Goal: Check status: Check status

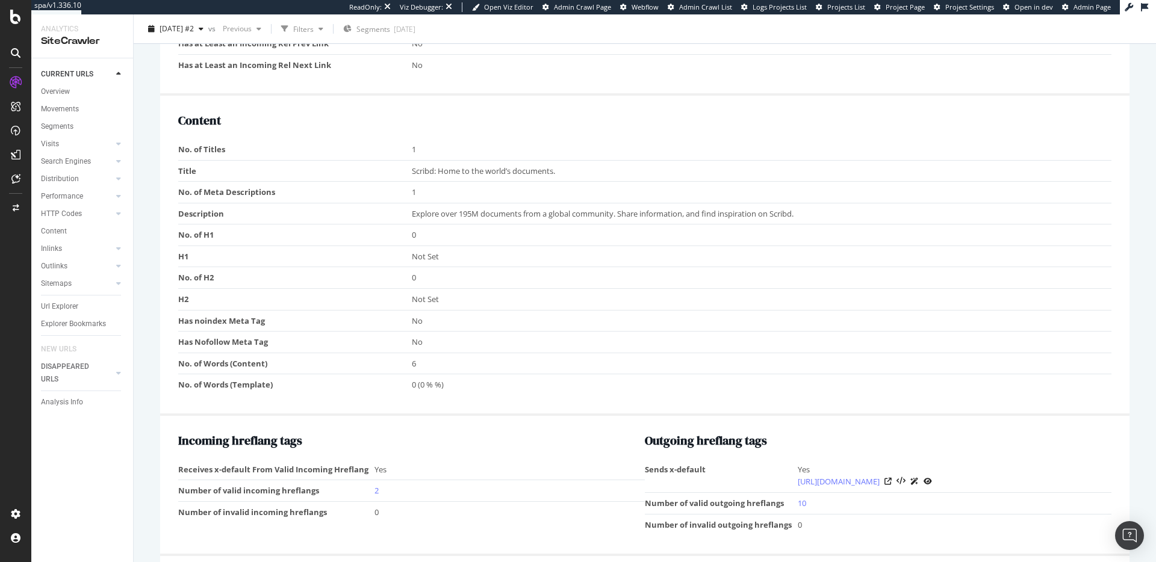
scroll to position [706, 0]
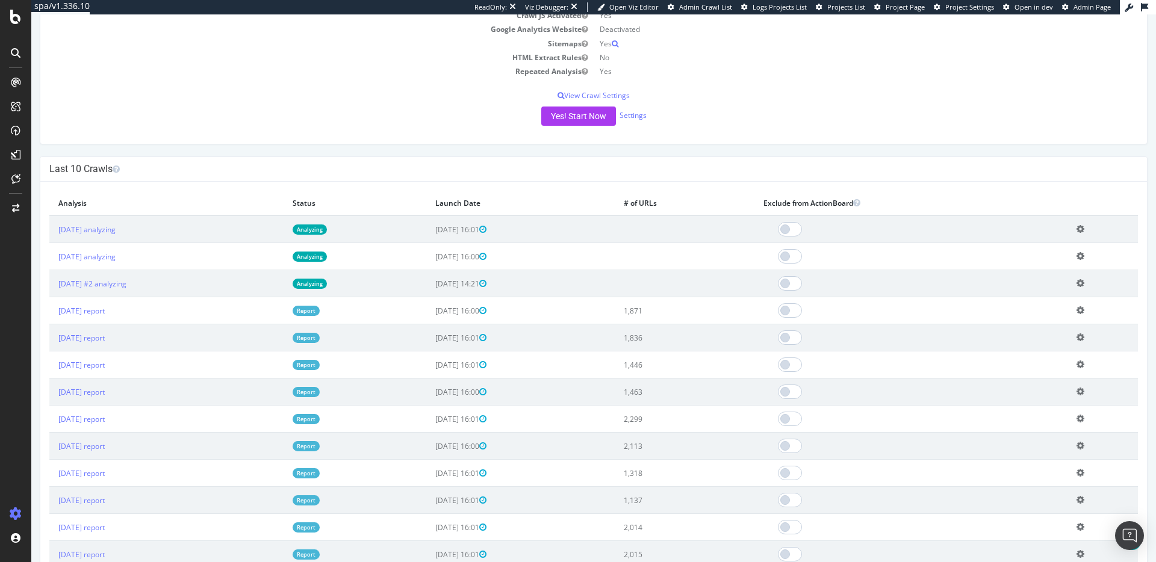
scroll to position [226, 0]
click at [327, 223] on link "Analyzing" at bounding box center [310, 227] width 34 height 10
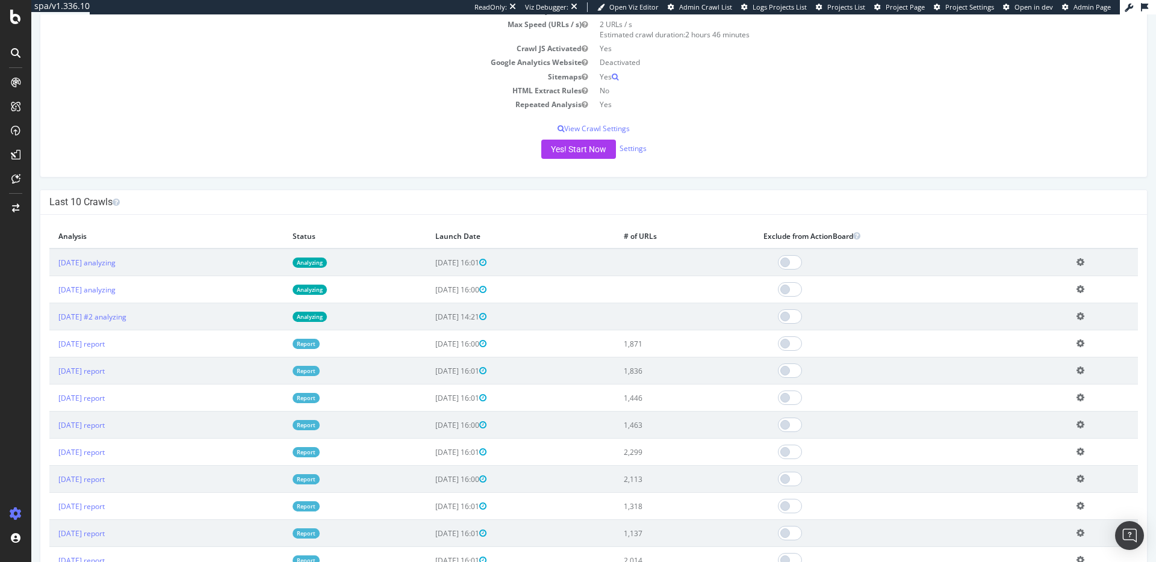
scroll to position [196, 0]
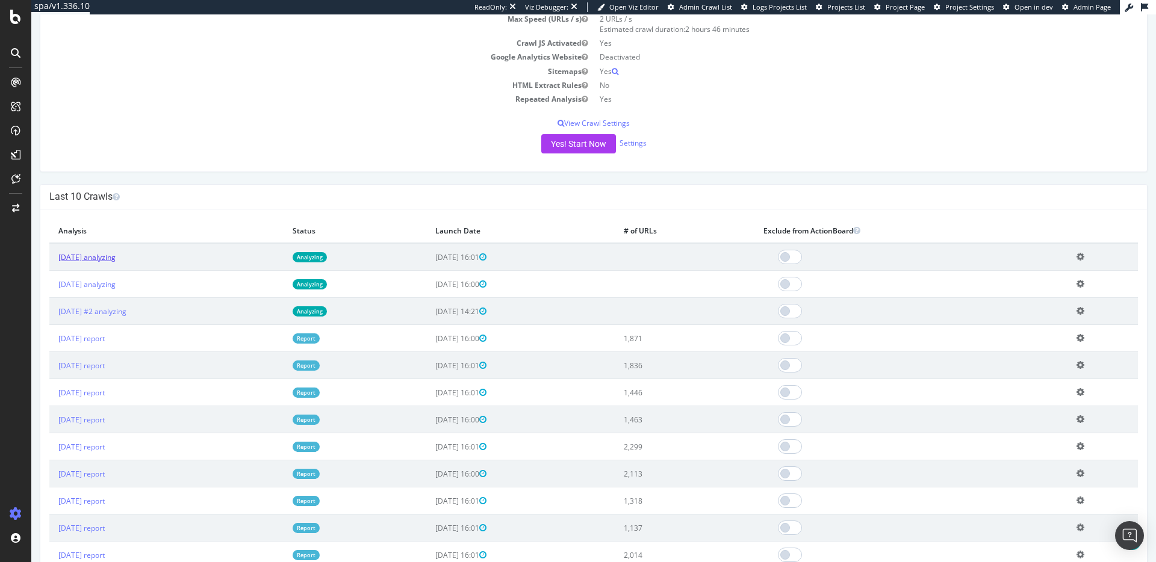
click at [116, 255] on link "[DATE] analyzing" at bounding box center [86, 257] width 57 height 10
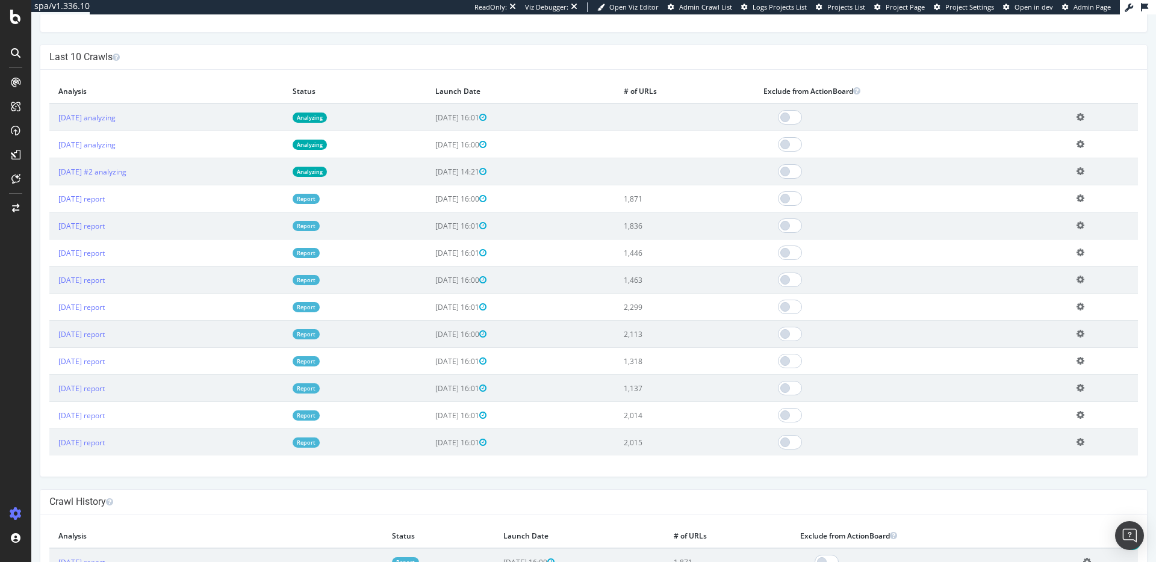
scroll to position [337, 0]
click at [1084, 166] on icon at bounding box center [1080, 170] width 8 height 9
click at [943, 102] on td at bounding box center [910, 116] width 313 height 28
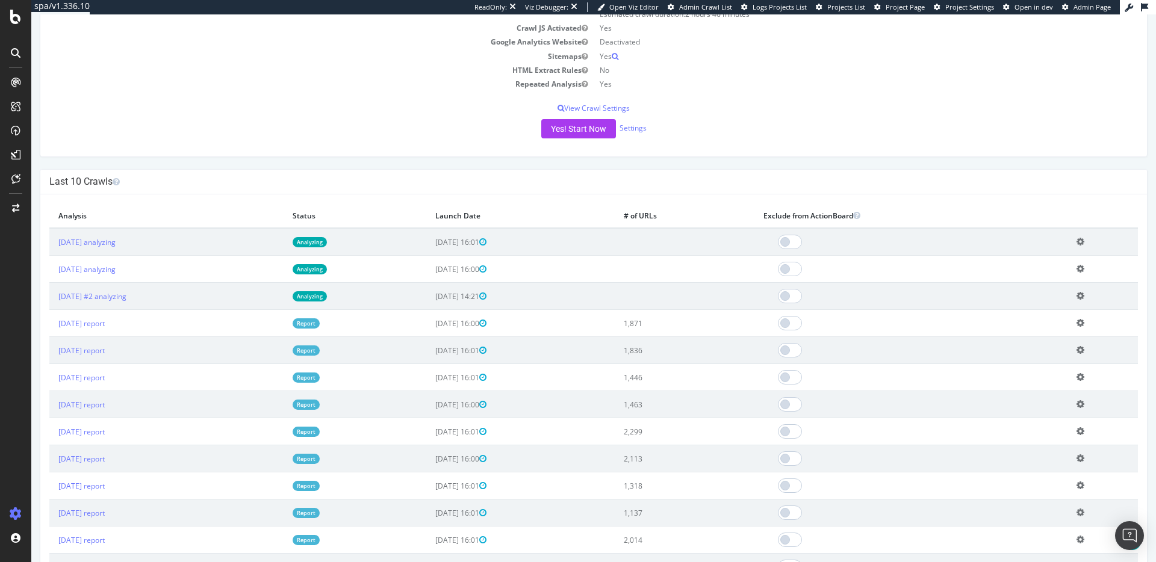
scroll to position [216, 0]
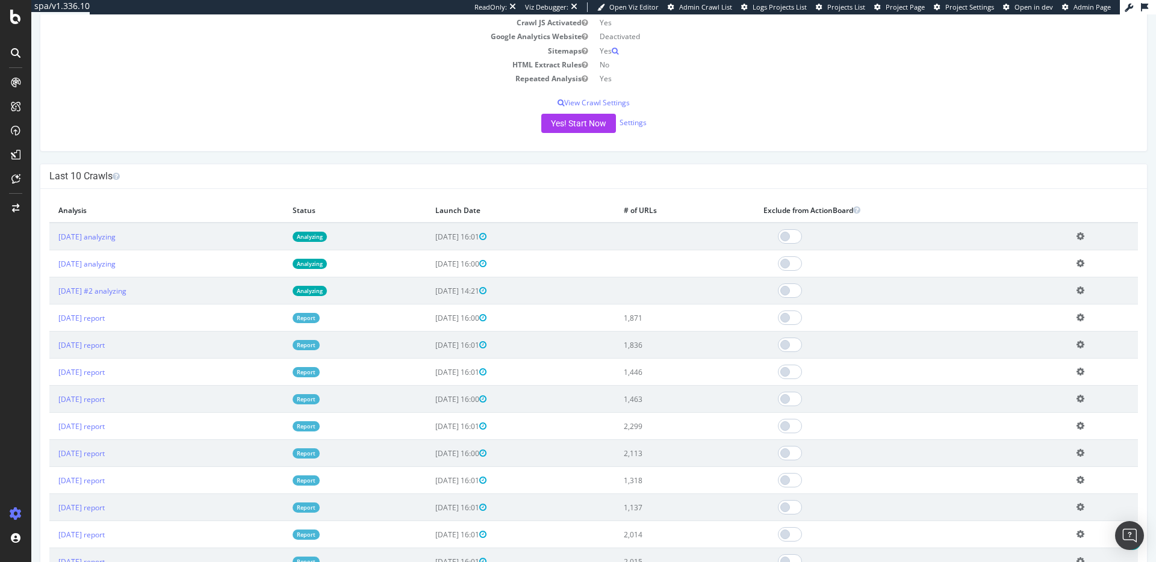
click at [327, 237] on link "Analyzing" at bounding box center [310, 237] width 34 height 10
